Goal: Find specific page/section: Find specific page/section

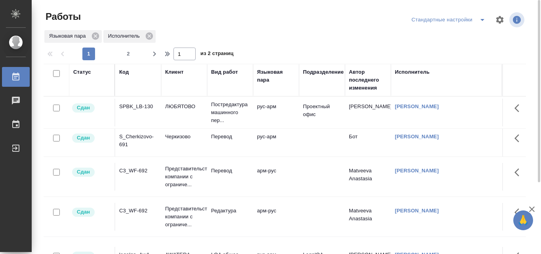
click at [329, 31] on div "Языковая пара Исполнитель" at bounding box center [285, 36] width 482 height 14
